Goal: Task Accomplishment & Management: Manage account settings

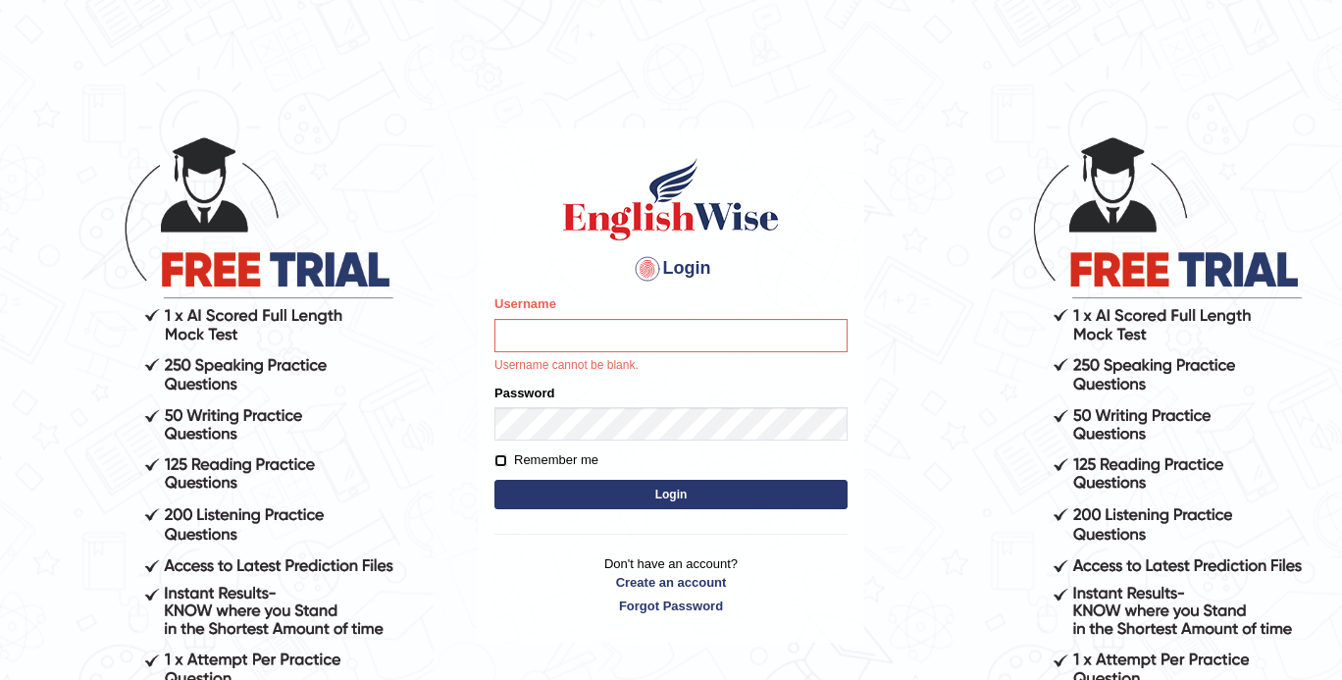
click at [498, 459] on input "Remember me" at bounding box center [501, 460] width 13 height 13
checkbox input "true"
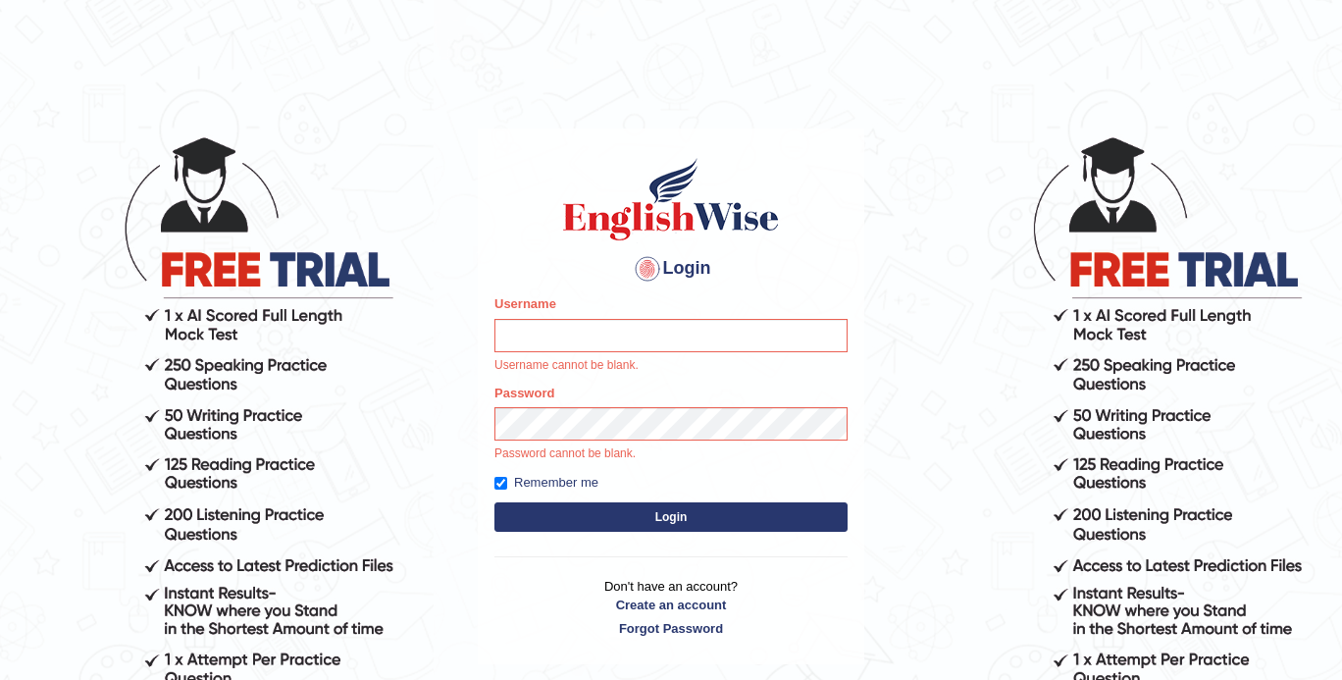
click at [554, 351] on div "Username Username cannot be blank." at bounding box center [671, 333] width 353 height 79
click at [556, 340] on input "Username" at bounding box center [671, 335] width 353 height 33
type input "ShanuGarg"
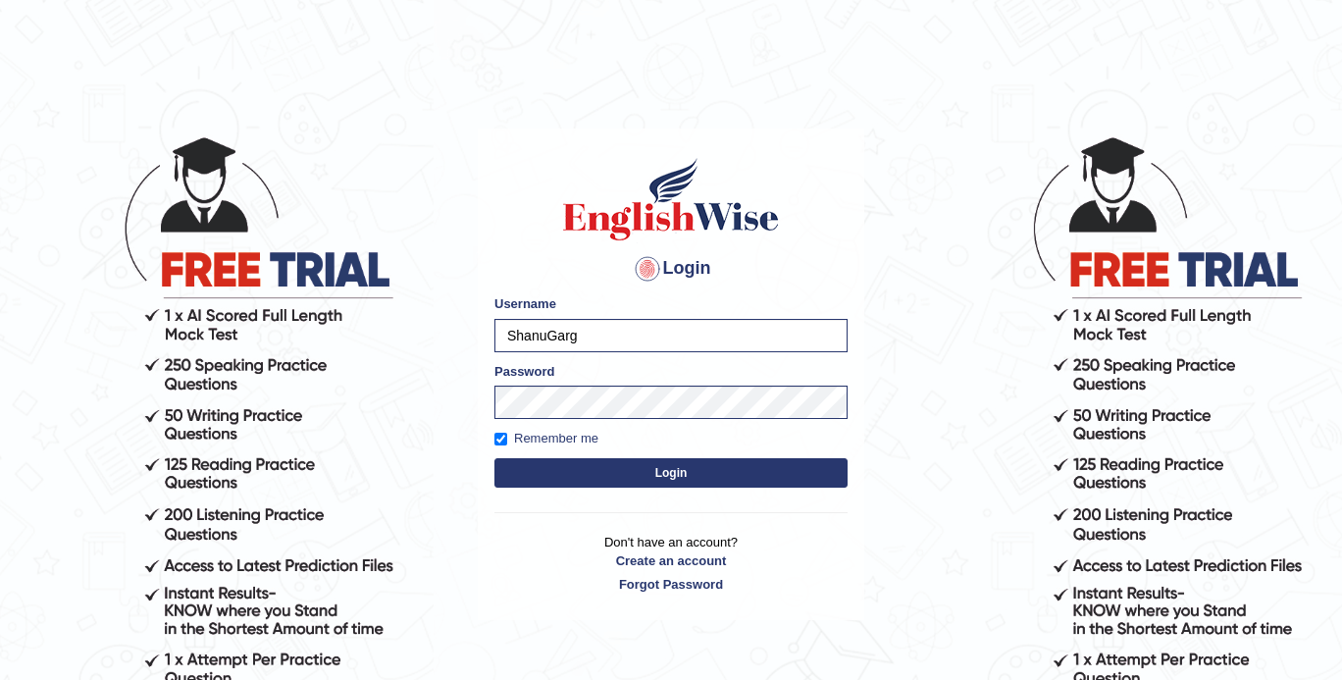
click at [628, 482] on button "Login" at bounding box center [671, 472] width 353 height 29
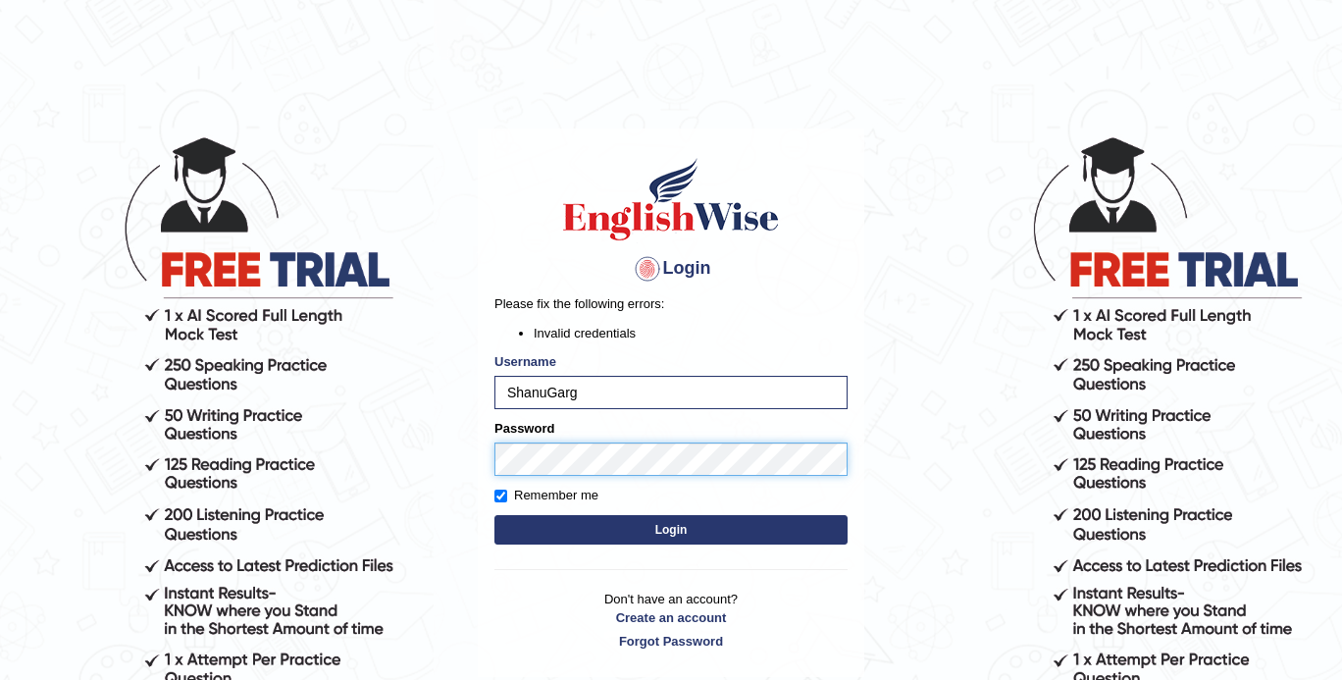
click at [433, 449] on body "Login Please fix the following errors: Invalid credentials Username ShanuGarg P…" at bounding box center [671, 407] width 1342 height 680
click at [495, 515] on button "Login" at bounding box center [671, 529] width 353 height 29
